Goal: Task Accomplishment & Management: Manage account settings

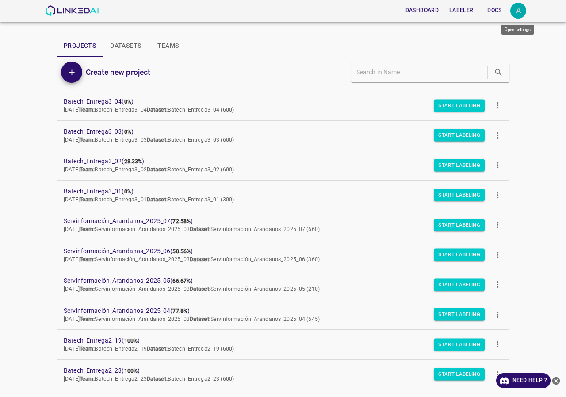
click at [518, 11] on div "A" at bounding box center [518, 11] width 16 height 16
click at [492, 80] on li "Logout" at bounding box center [491, 82] width 70 height 15
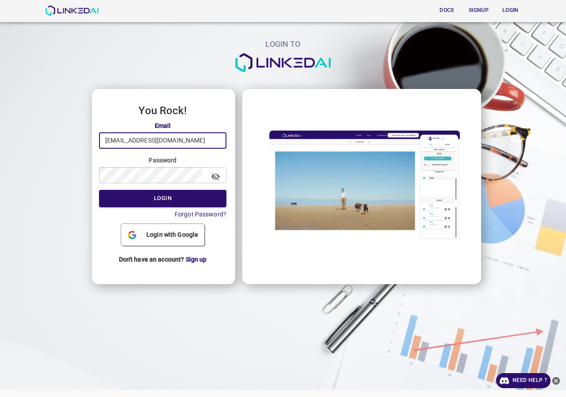
click at [183, 141] on input "admin@linkedai.co" at bounding box center [162, 140] width 127 height 16
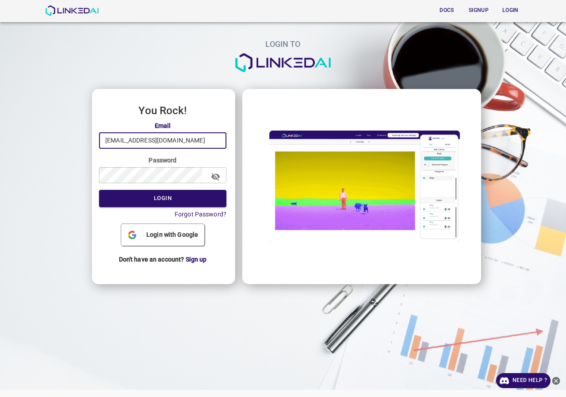
type input "legit@linkedai.co"
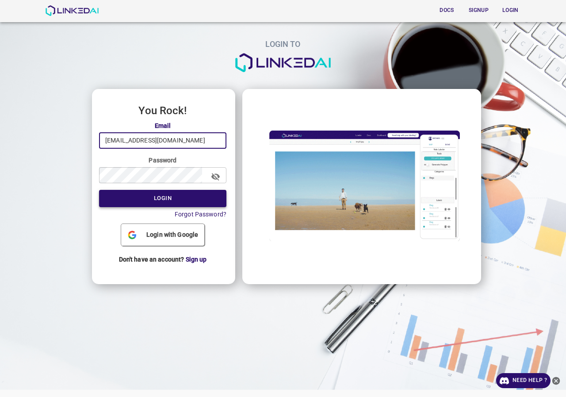
click at [168, 193] on button "Login" at bounding box center [162, 198] width 127 height 17
